Goal: Task Accomplishment & Management: Manage account settings

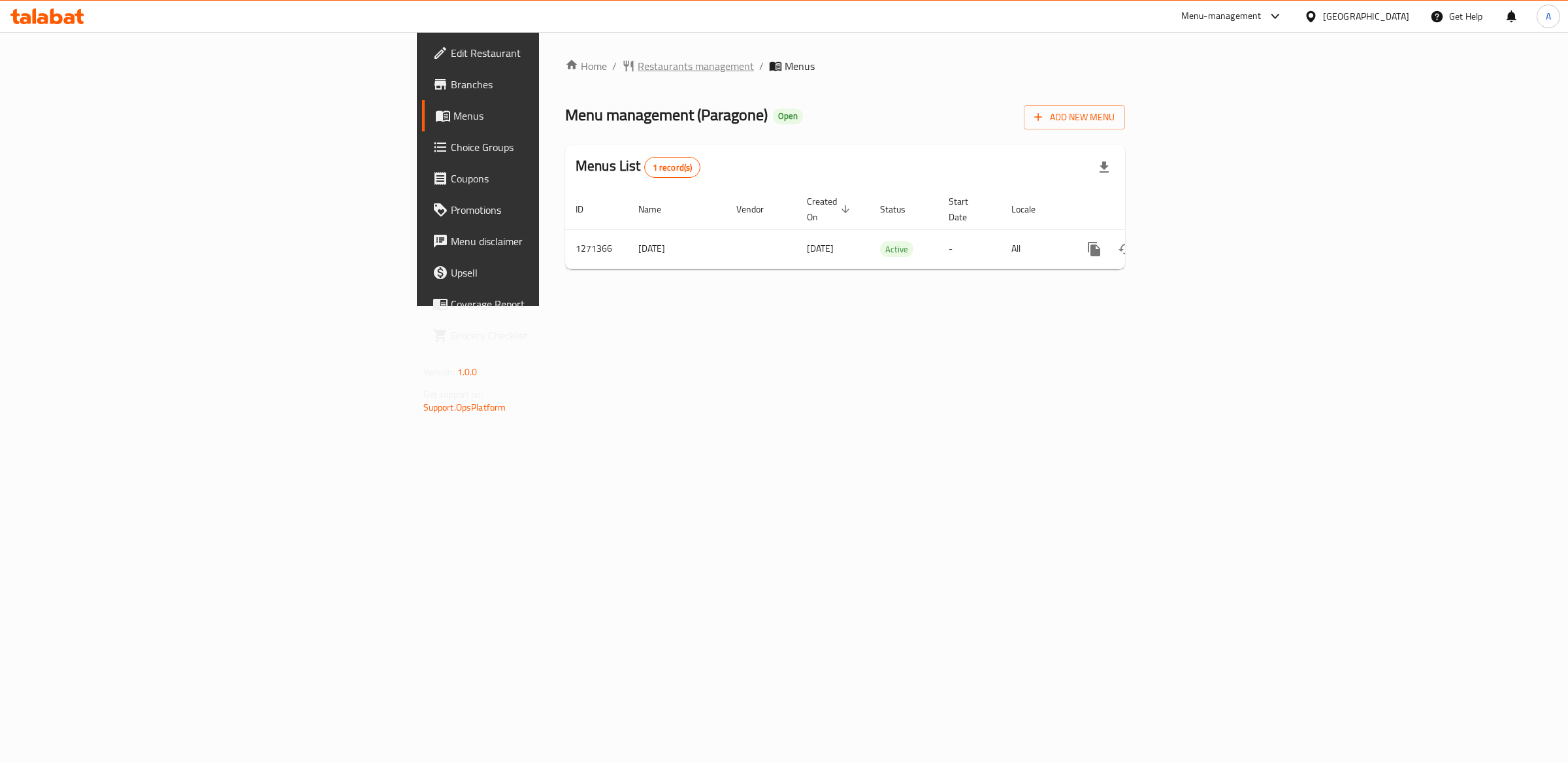
click at [638, 67] on span "Restaurants management" at bounding box center [695, 67] width 116 height 16
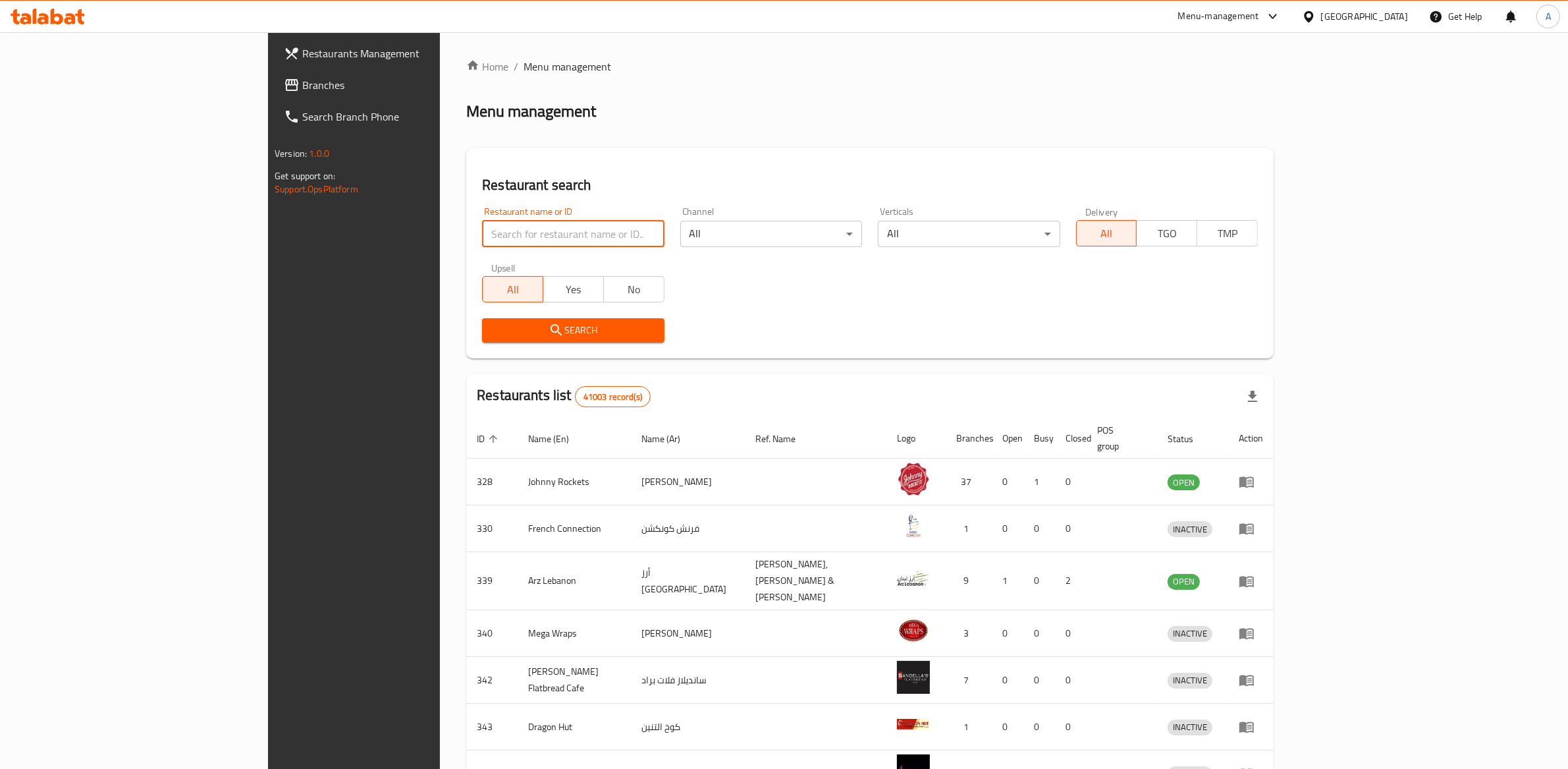
click at [482, 233] on input "search" at bounding box center [572, 233] width 182 height 27
click at [482, 231] on input "search" at bounding box center [572, 233] width 182 height 27
type input "vegan burger"
click button "Search" at bounding box center [572, 330] width 182 height 24
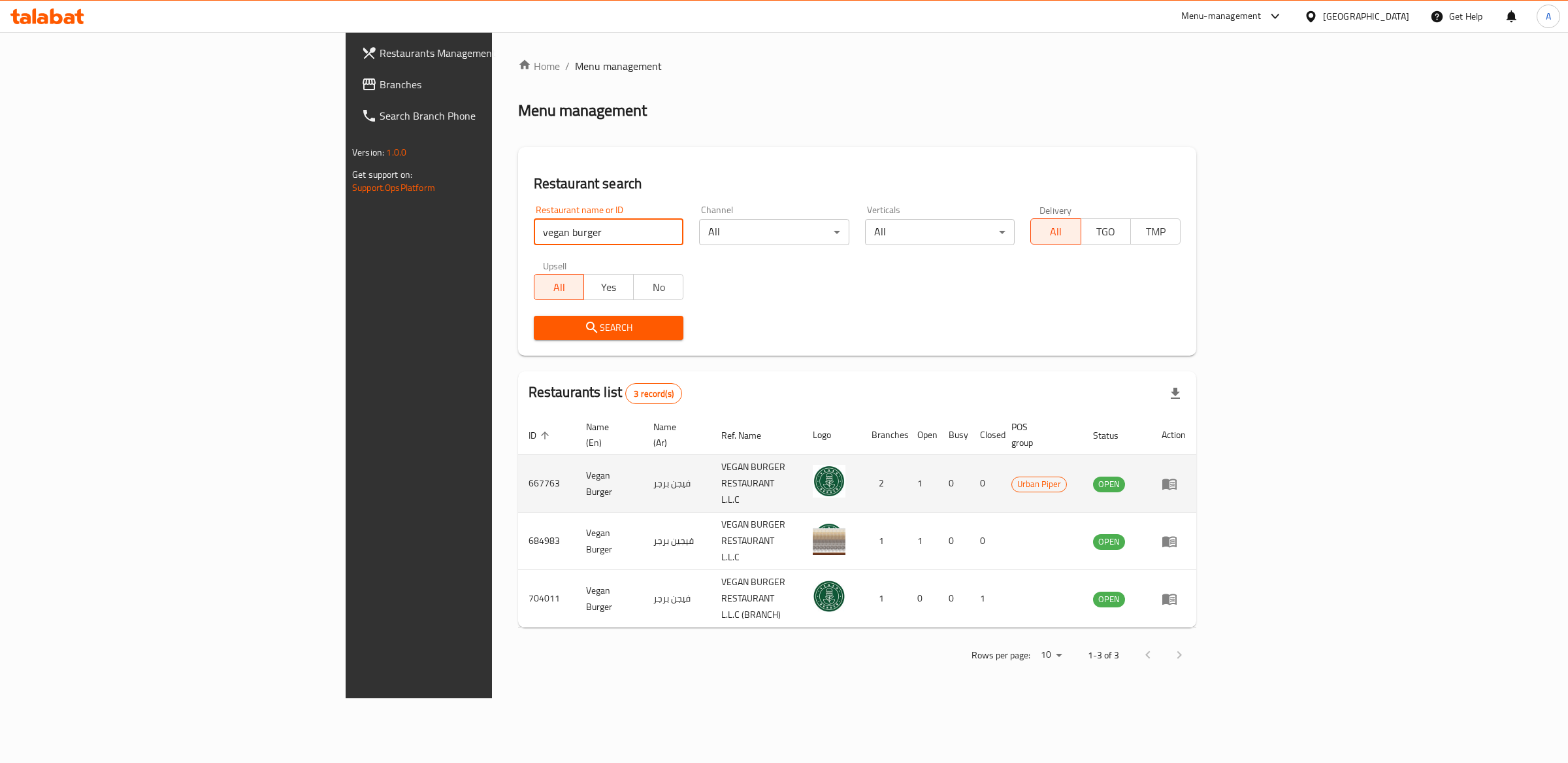
click at [1178, 476] on icon "enhanced table" at bounding box center [1170, 484] width 16 height 16
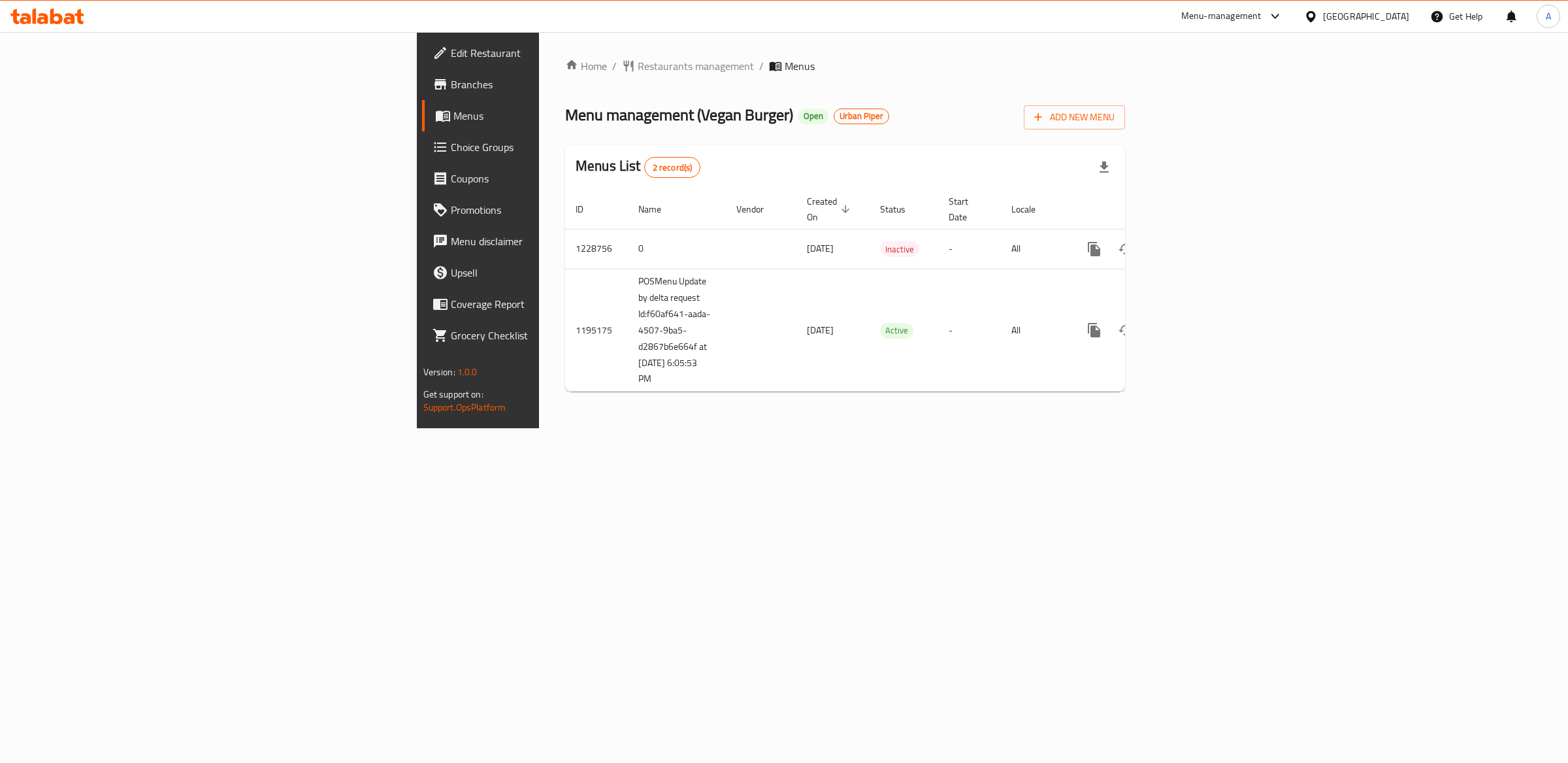
click at [422, 69] on link "Branches" at bounding box center [550, 84] width 257 height 31
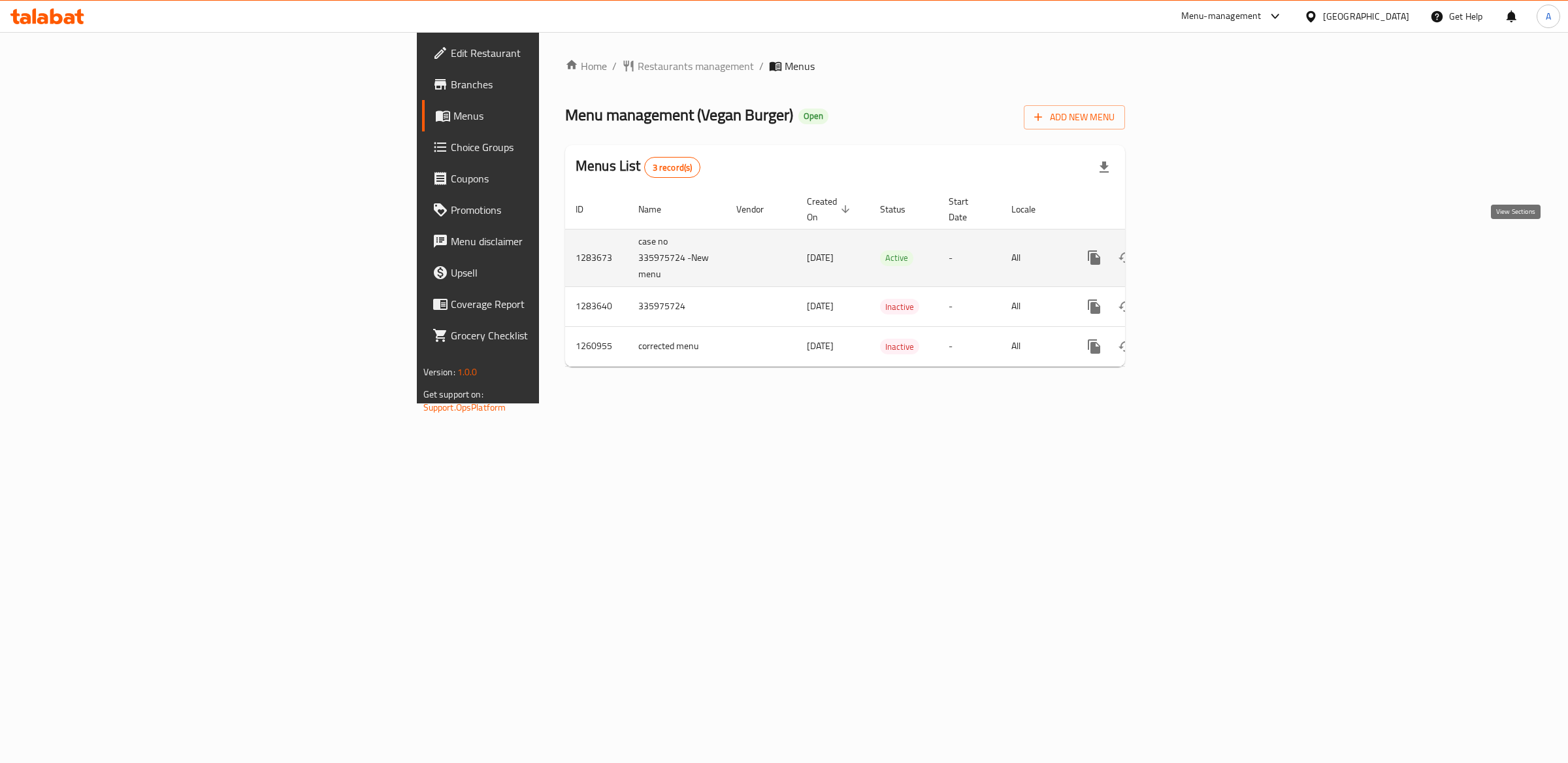
click at [1196, 250] on icon "enhanced table" at bounding box center [1189, 258] width 16 height 16
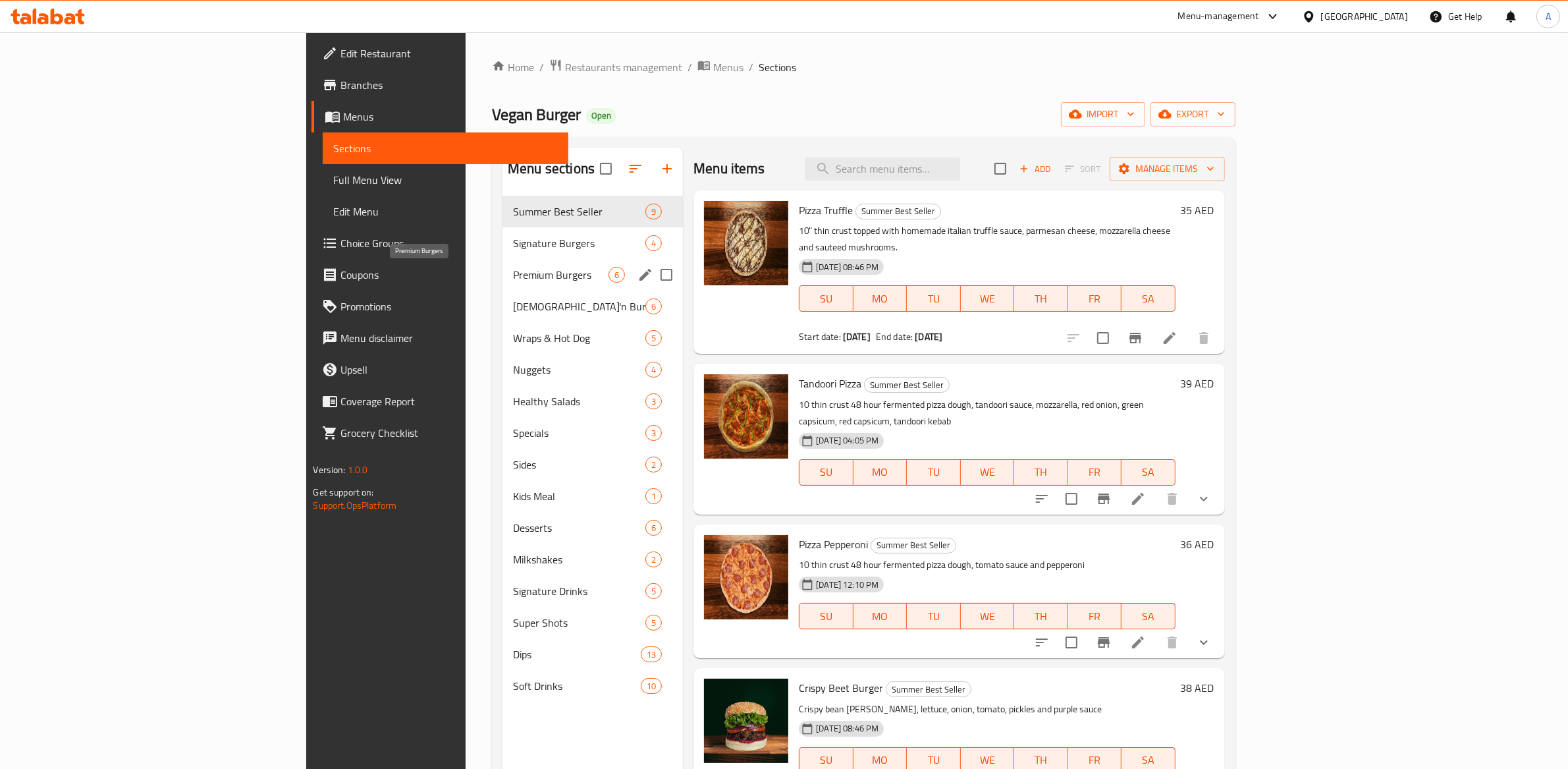
click at [502, 258] on div "Signature Burgers 4" at bounding box center [592, 242] width 180 height 32
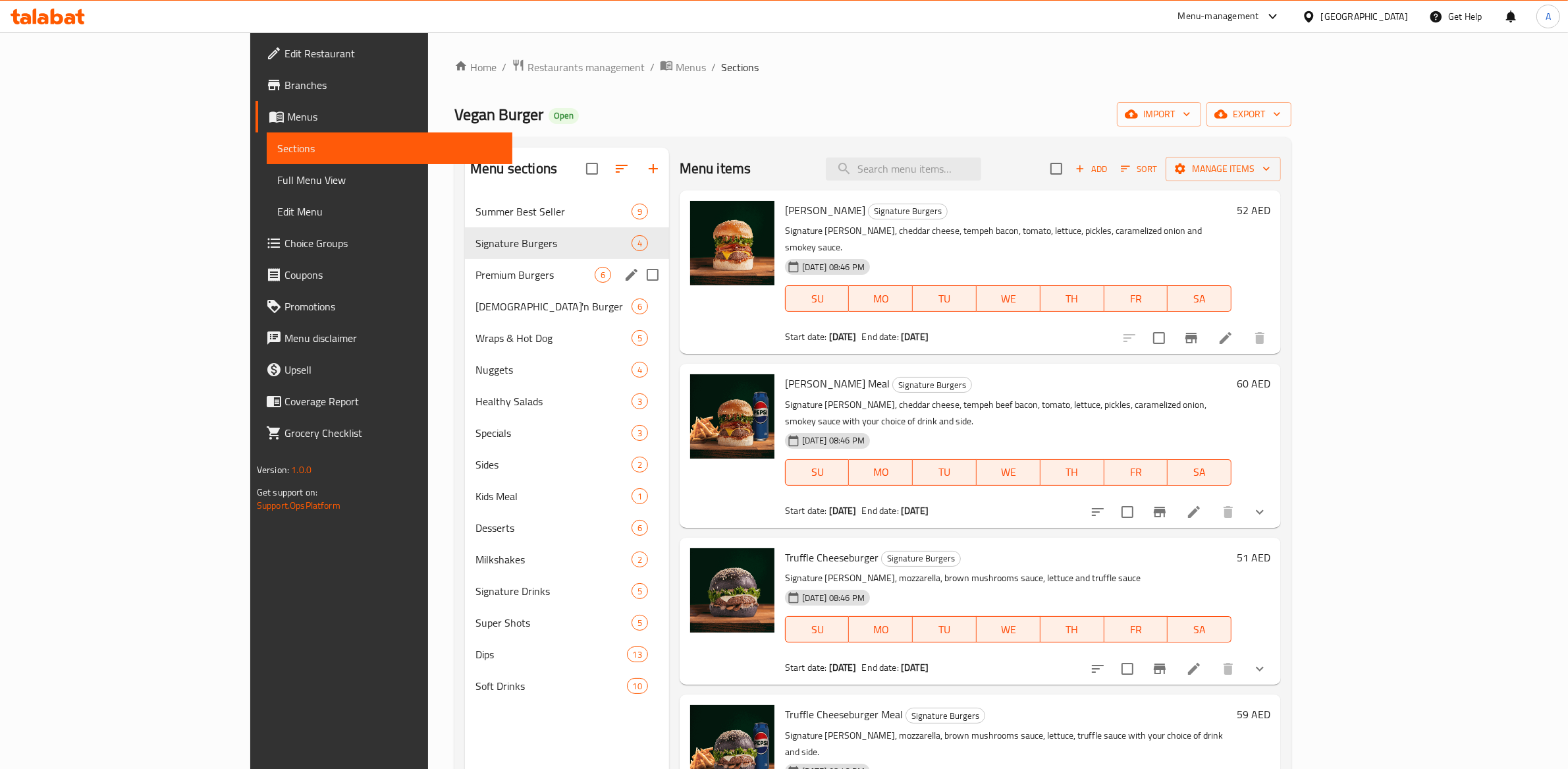
click at [465, 259] on div "Premium Burgers 6" at bounding box center [567, 275] width 204 height 32
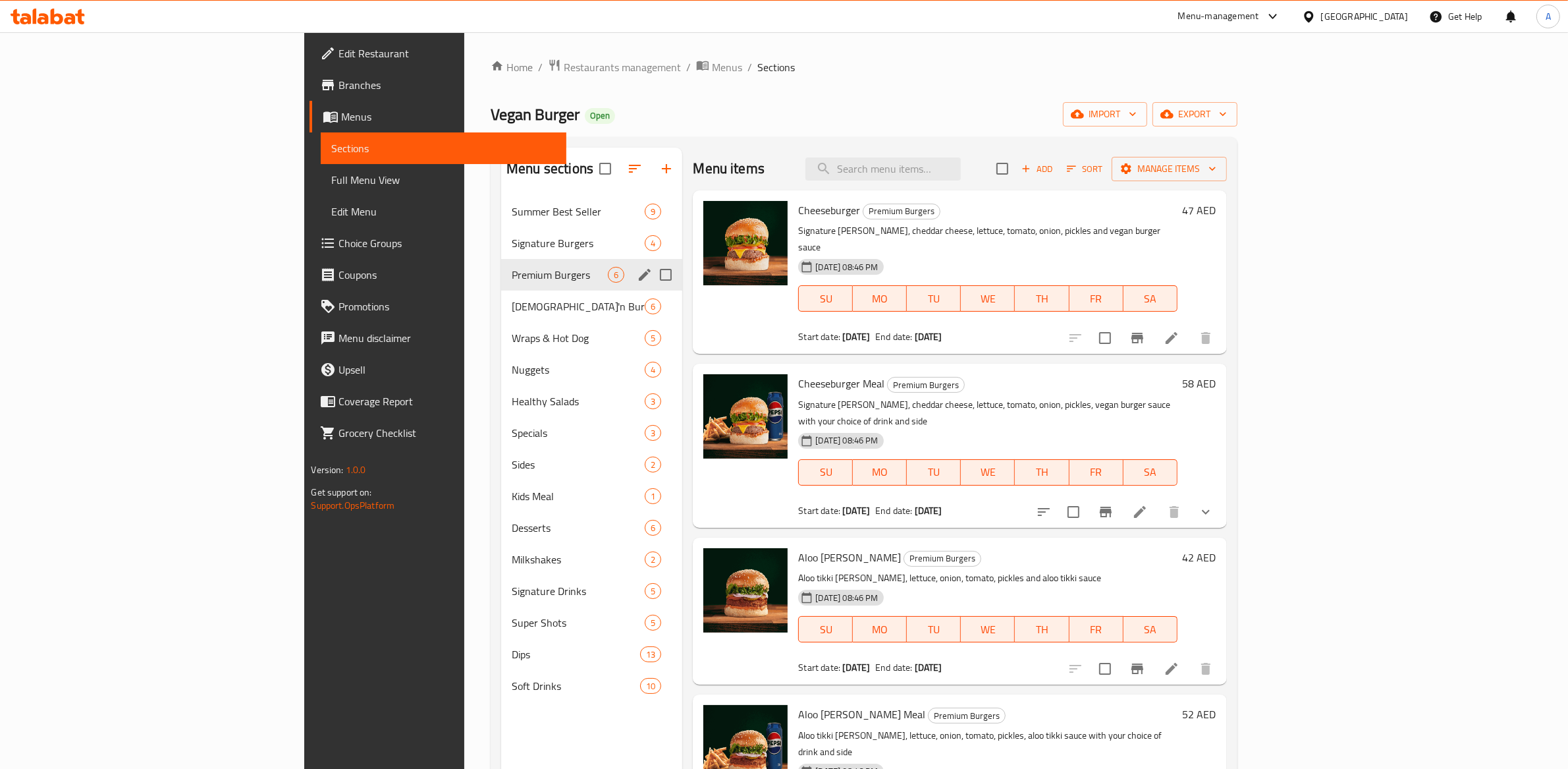
click at [501, 252] on div "Signature Burgers 4" at bounding box center [592, 242] width 181 height 32
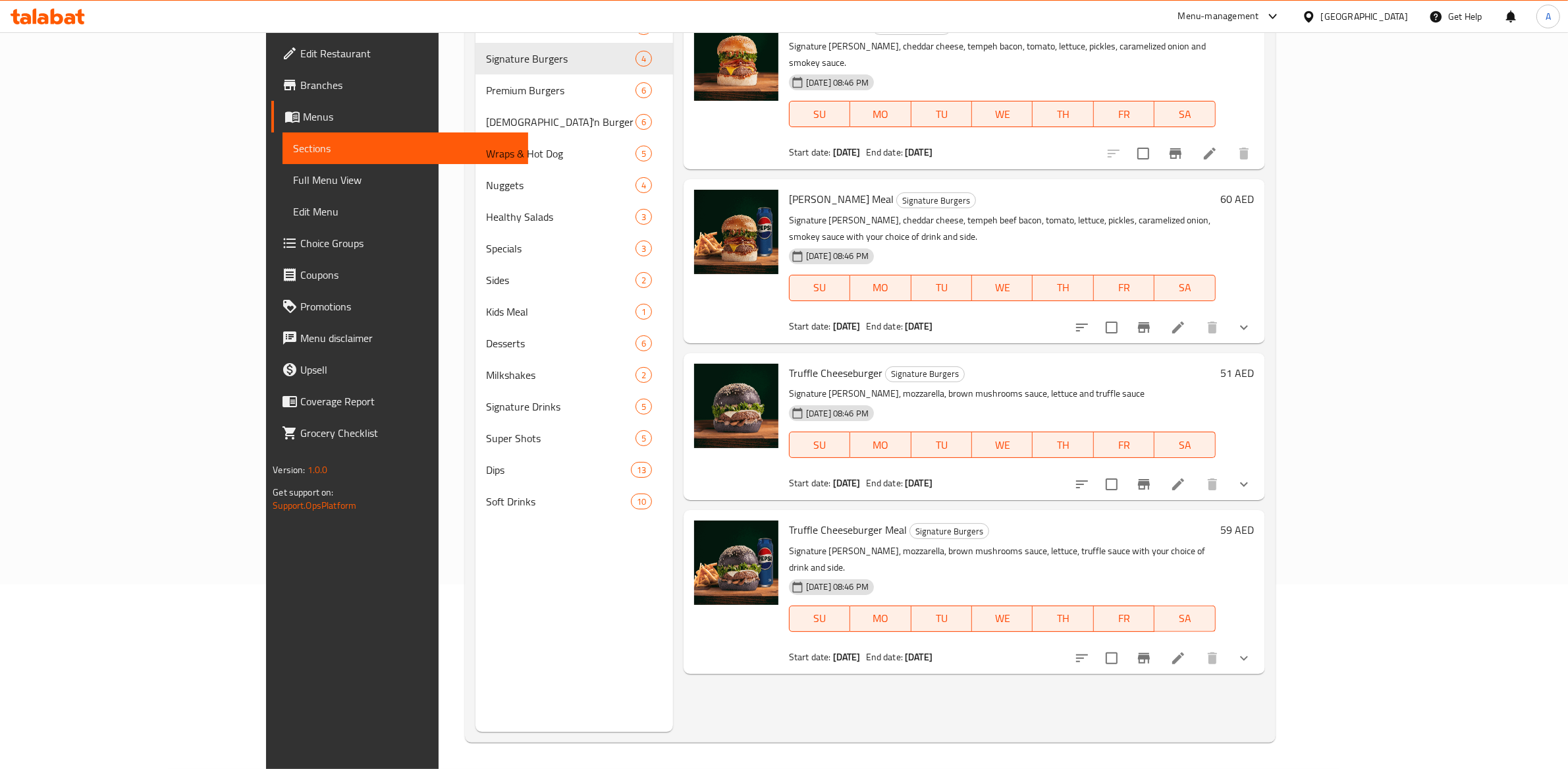
scroll to position [185, 0]
click at [1186, 477] on icon at bounding box center [1178, 485] width 16 height 16
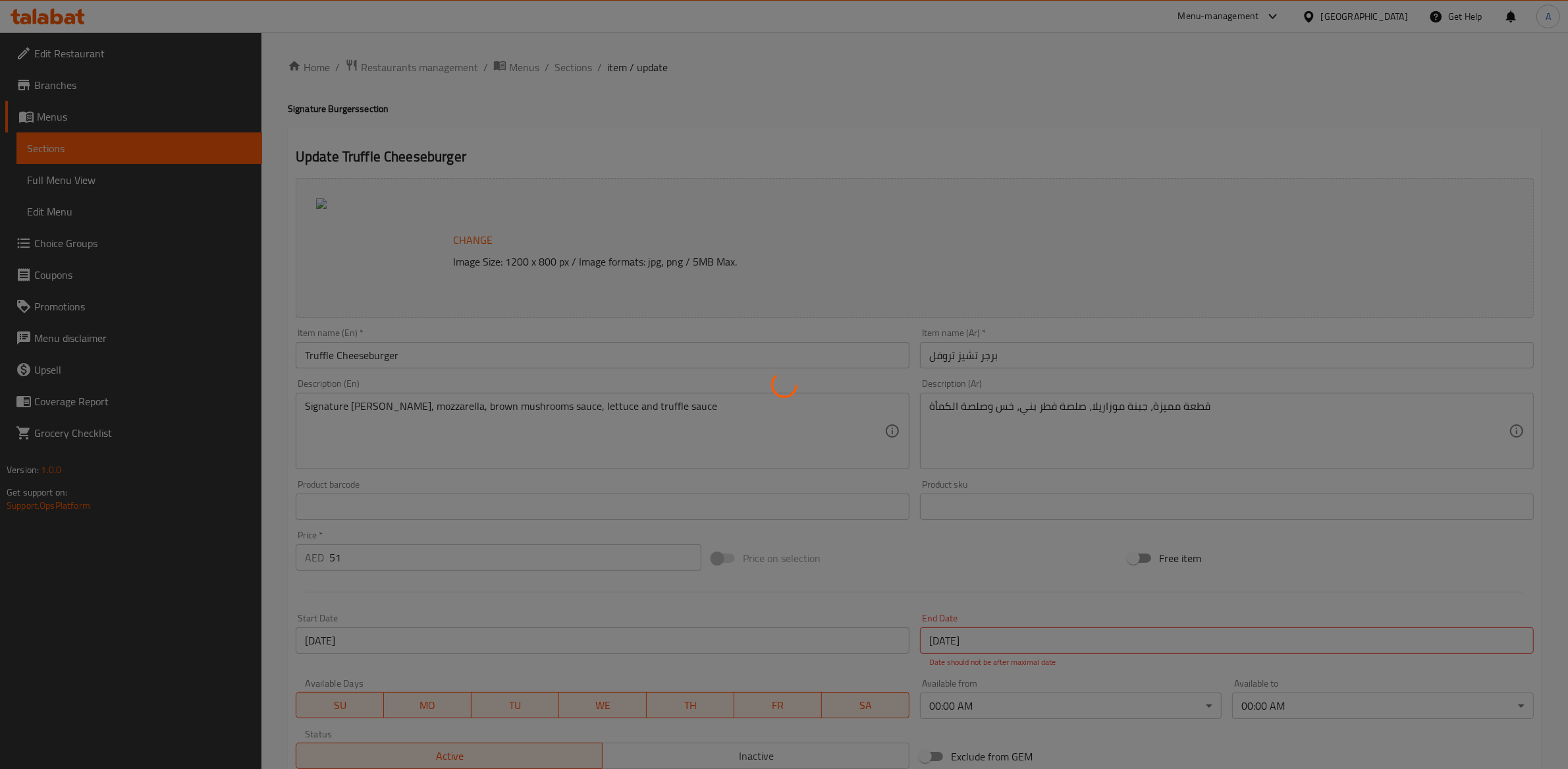
type input "إضافات"
type input "1"
type input "5"
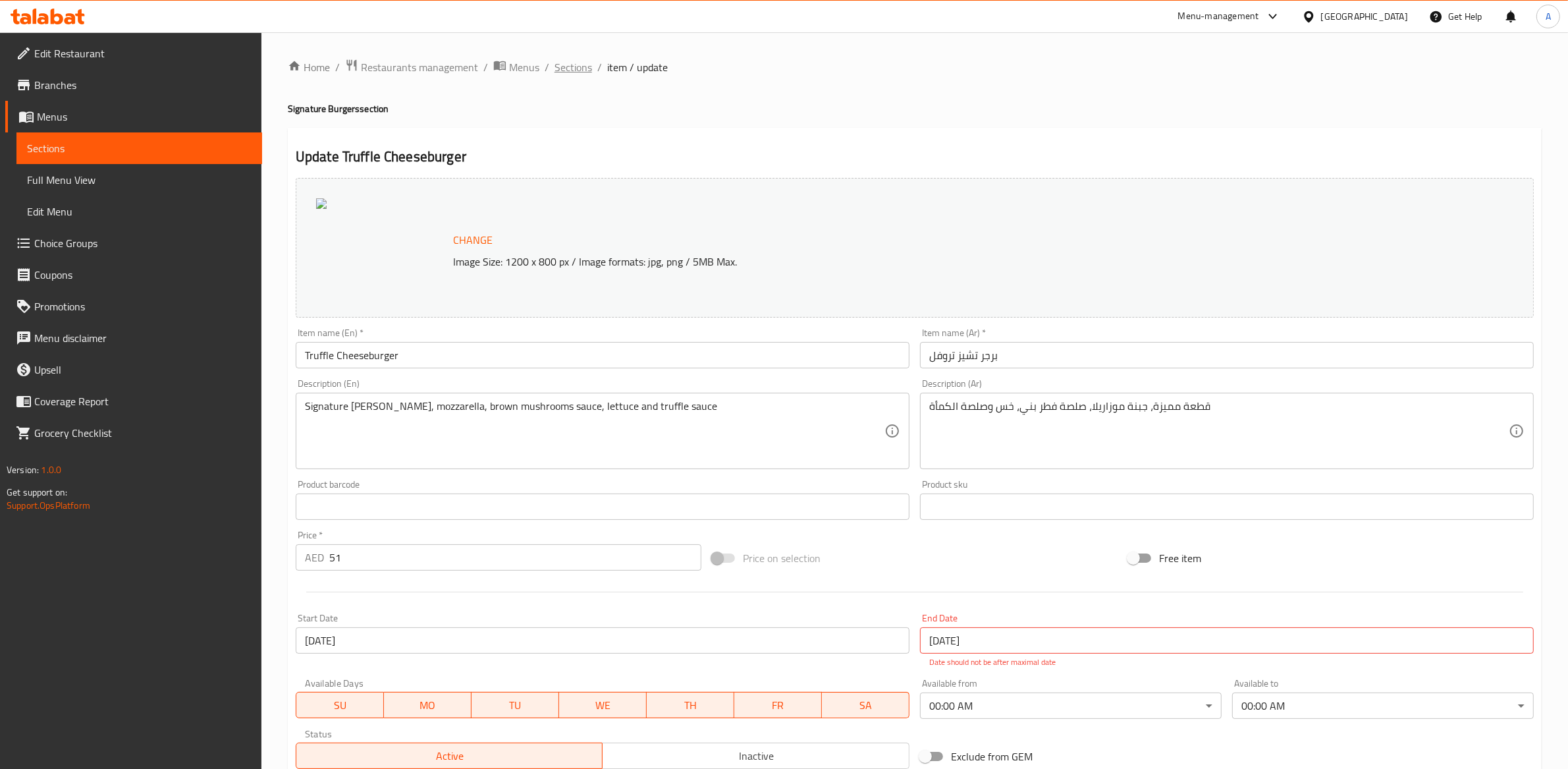
click at [560, 68] on span "Sections" at bounding box center [573, 67] width 37 height 16
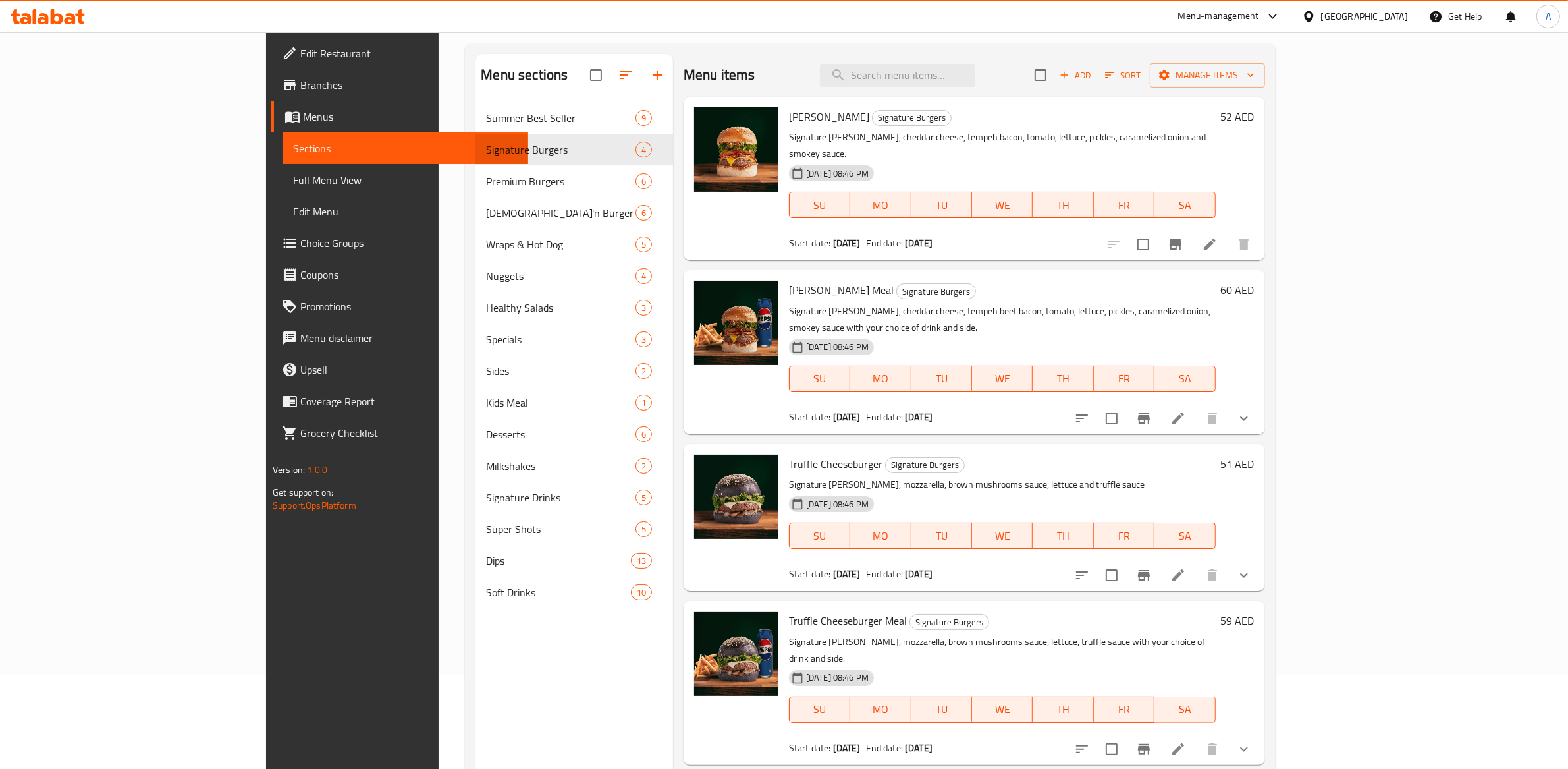
scroll to position [185, 0]
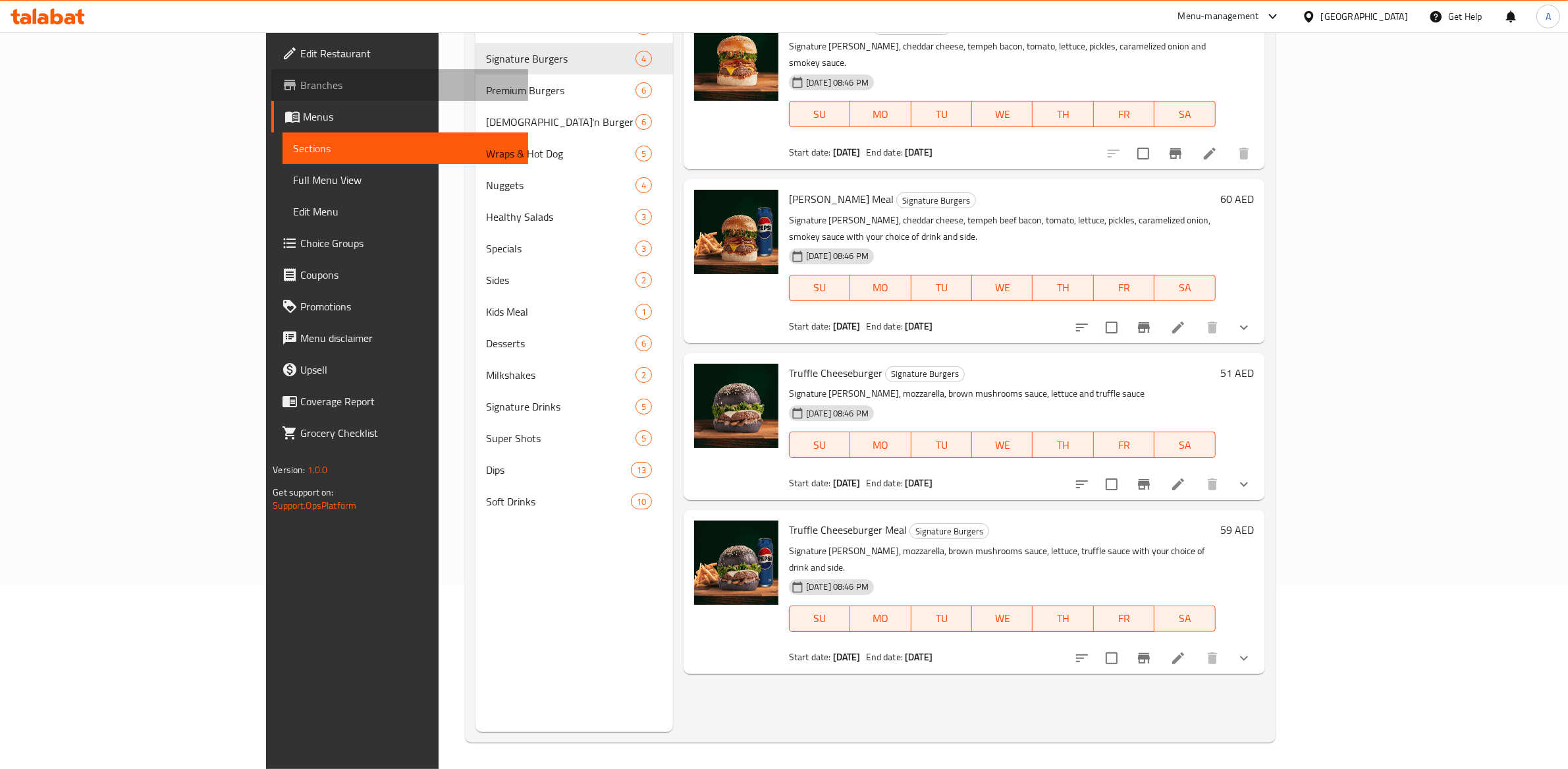
click at [300, 88] on span "Branches" at bounding box center [409, 85] width 217 height 16
